Goal: Book appointment/travel/reservation

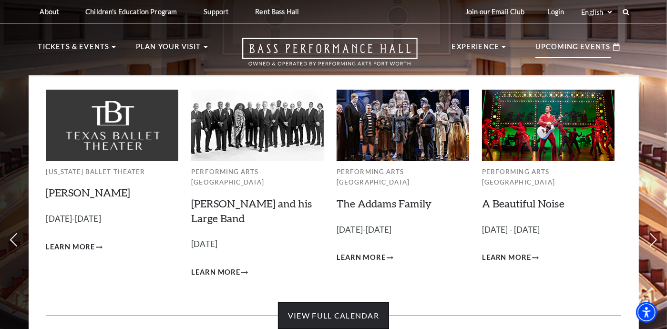
click at [350, 302] on link "View Full Calendar" at bounding box center [333, 315] width 111 height 27
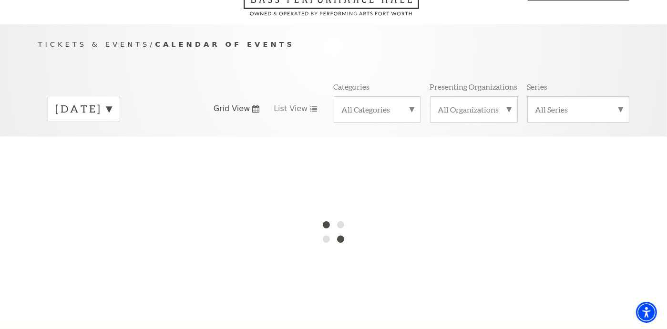
scroll to position [95, 0]
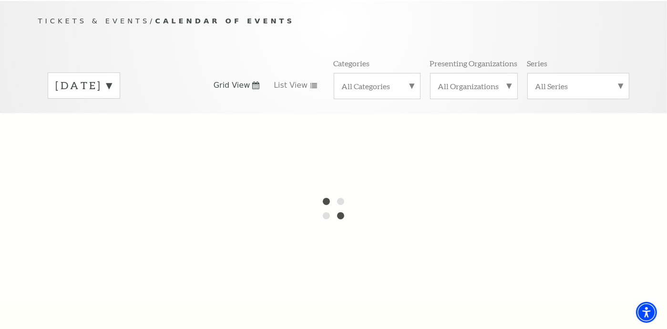
click at [112, 78] on label "September 2025" at bounding box center [84, 85] width 56 height 15
click at [124, 134] on div at bounding box center [333, 208] width 667 height 191
click at [112, 95] on label "October 2025" at bounding box center [84, 105] width 56 height 21
click at [112, 78] on label "September 2025" at bounding box center [84, 85] width 56 height 15
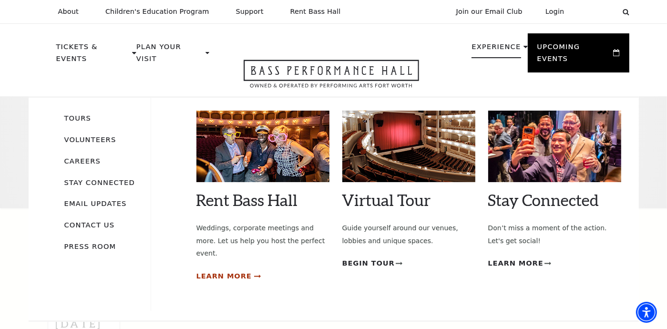
click at [237, 270] on span "Learn More" at bounding box center [223, 276] width 55 height 12
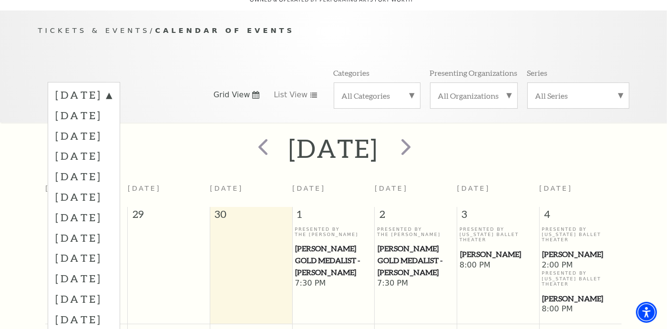
scroll to position [84, 0]
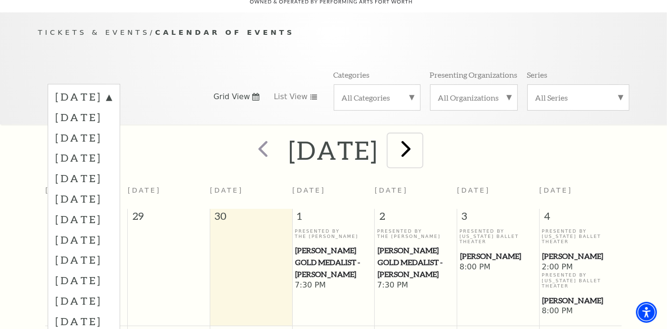
click at [420, 142] on span "next" at bounding box center [406, 148] width 27 height 27
